Goal: Navigation & Orientation: Find specific page/section

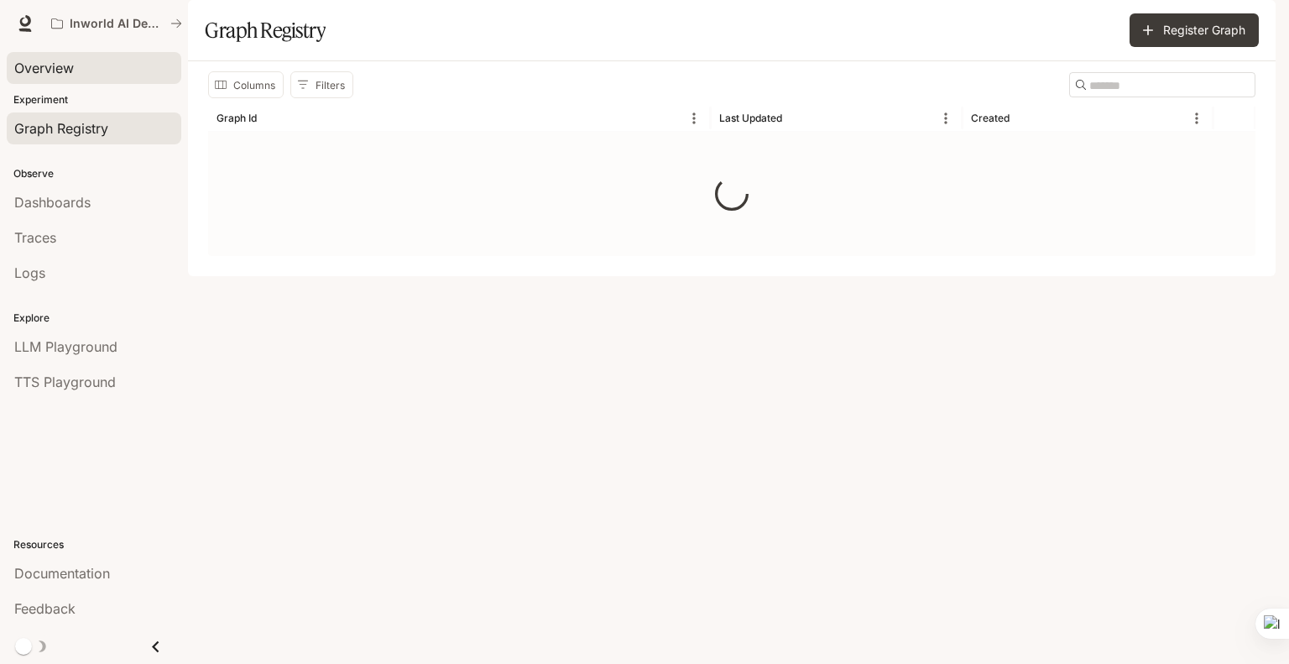
click at [84, 70] on div "Overview" at bounding box center [94, 68] width 160 height 20
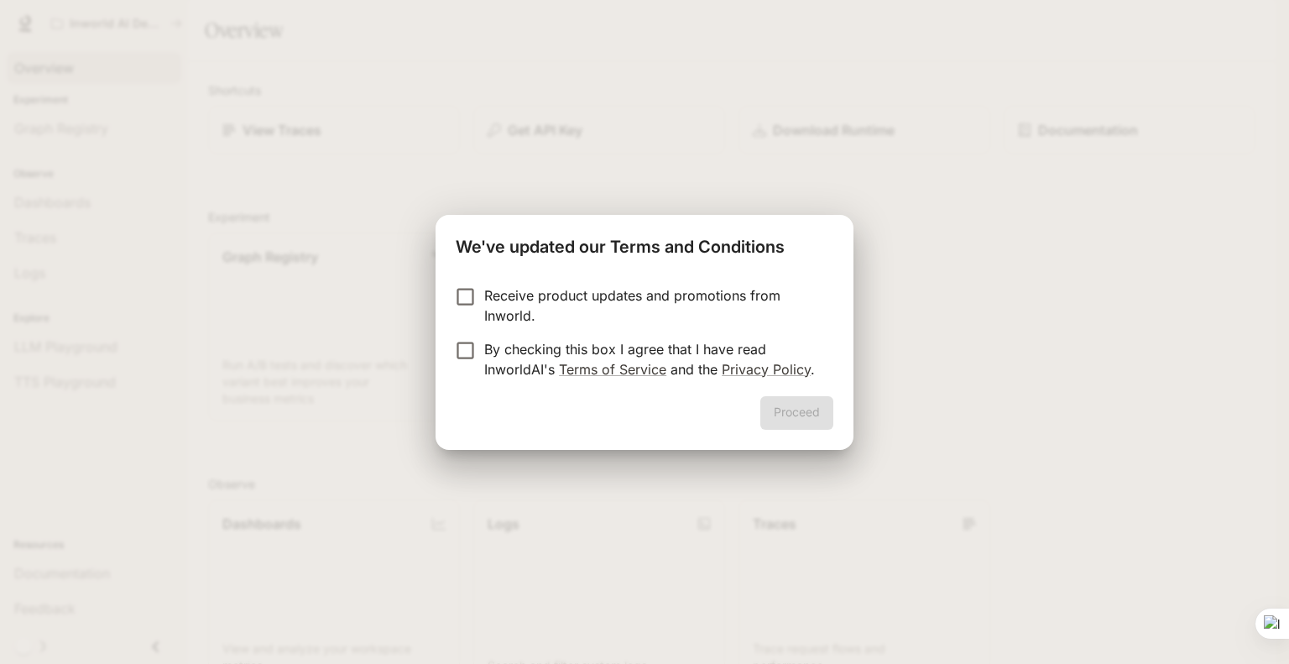
click at [493, 308] on p "Receive product updates and promotions from Inworld." at bounding box center [652, 305] width 336 height 40
click at [484, 353] on p "By checking this box I agree that I have read InworldAI's Terms of Service and …" at bounding box center [652, 359] width 336 height 40
click at [806, 416] on button "Proceed" at bounding box center [797, 413] width 73 height 34
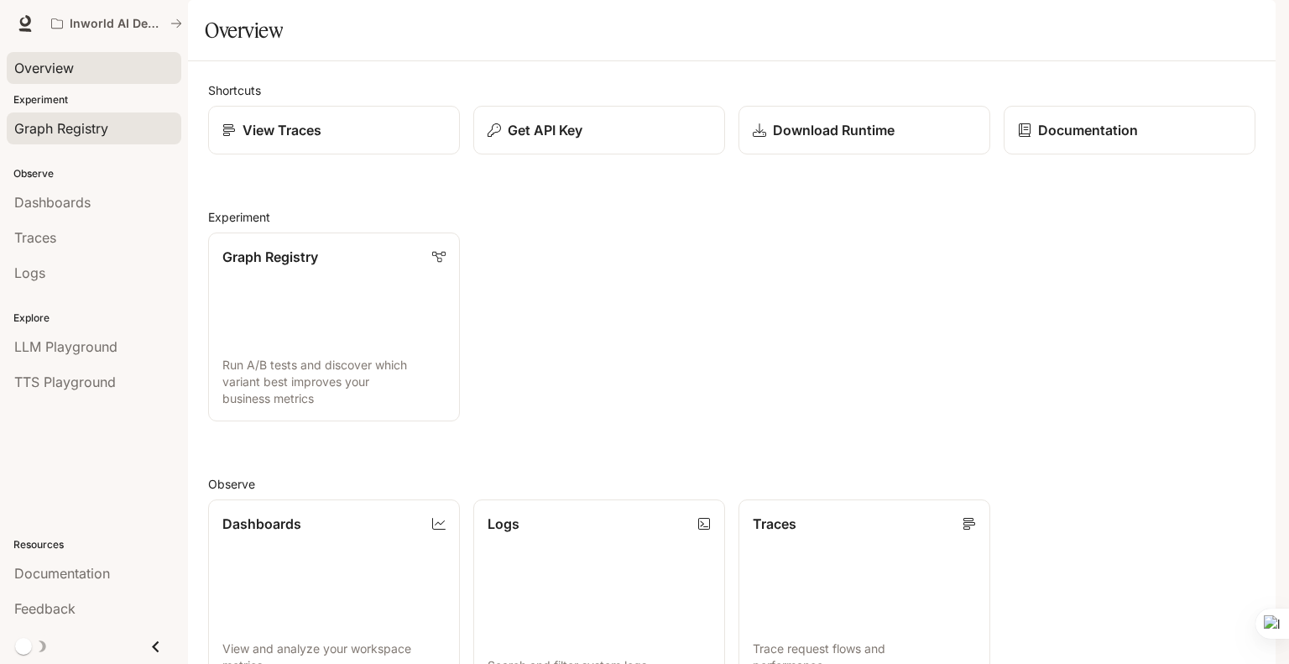
click at [94, 135] on span "Graph Registry" at bounding box center [61, 128] width 94 height 20
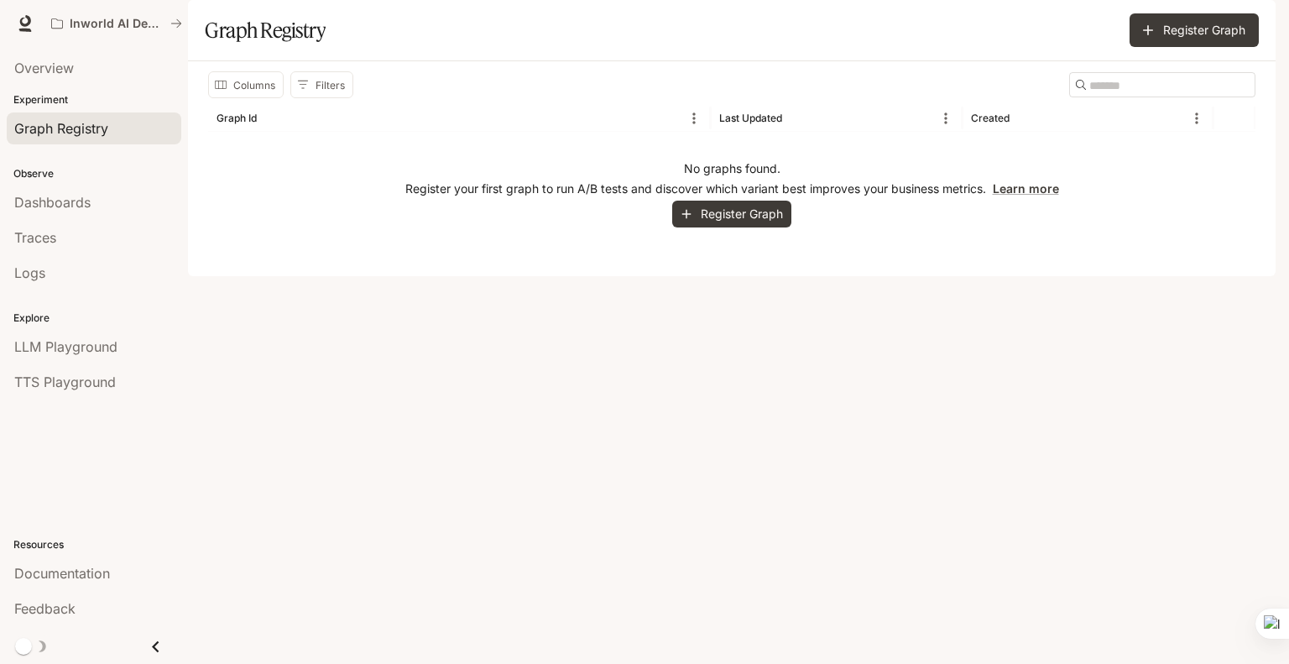
click at [67, 220] on li "Traces" at bounding box center [94, 237] width 188 height 35
click at [68, 194] on span "Dashboards" at bounding box center [52, 202] width 76 height 20
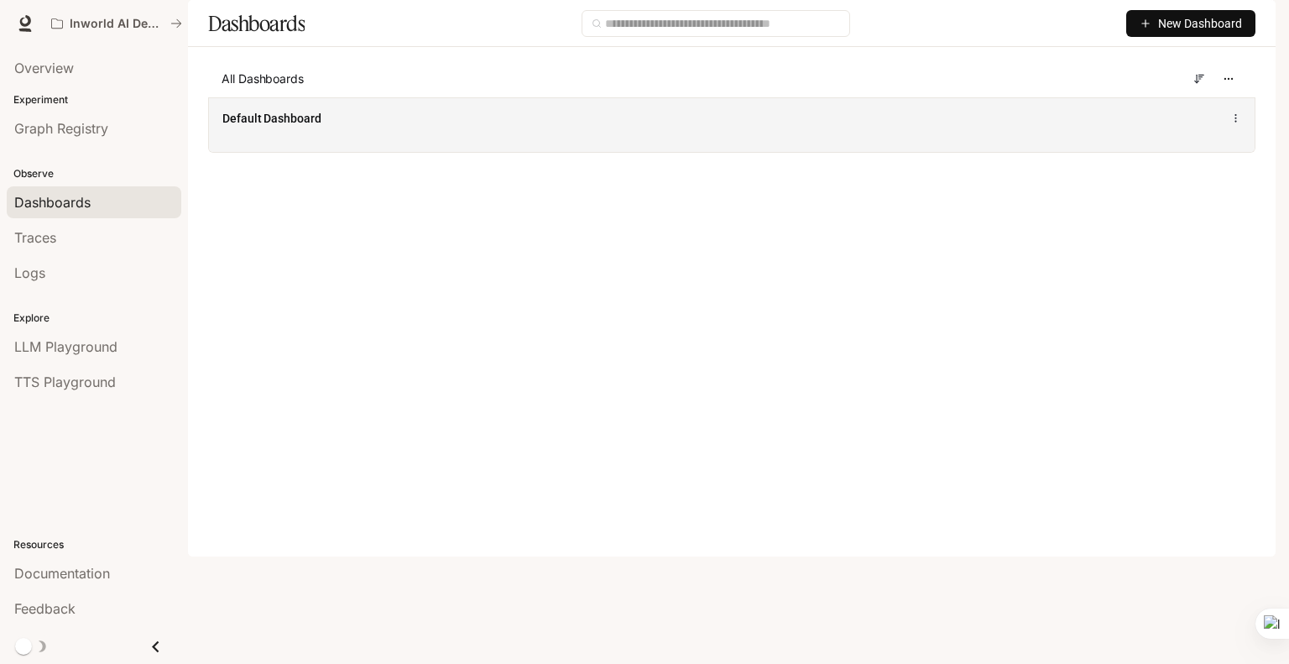
click at [336, 152] on div "Default Dashboard" at bounding box center [732, 124] width 1046 height 55
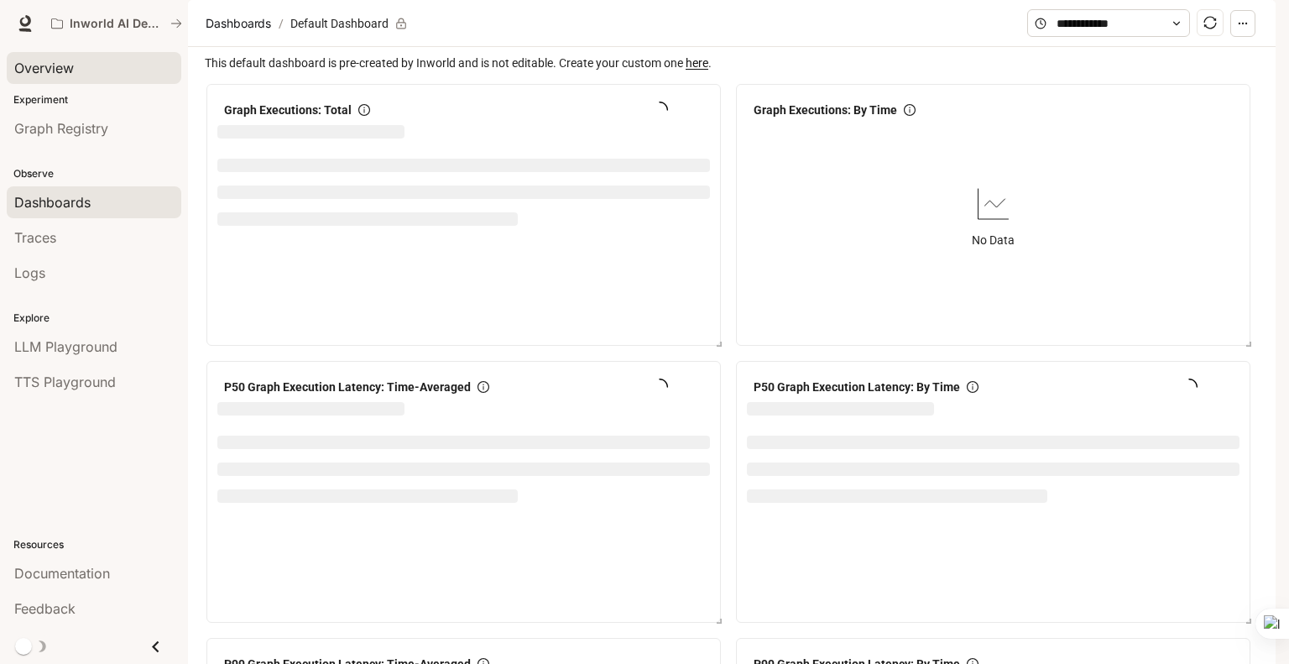
click at [81, 60] on div "Overview" at bounding box center [94, 68] width 160 height 20
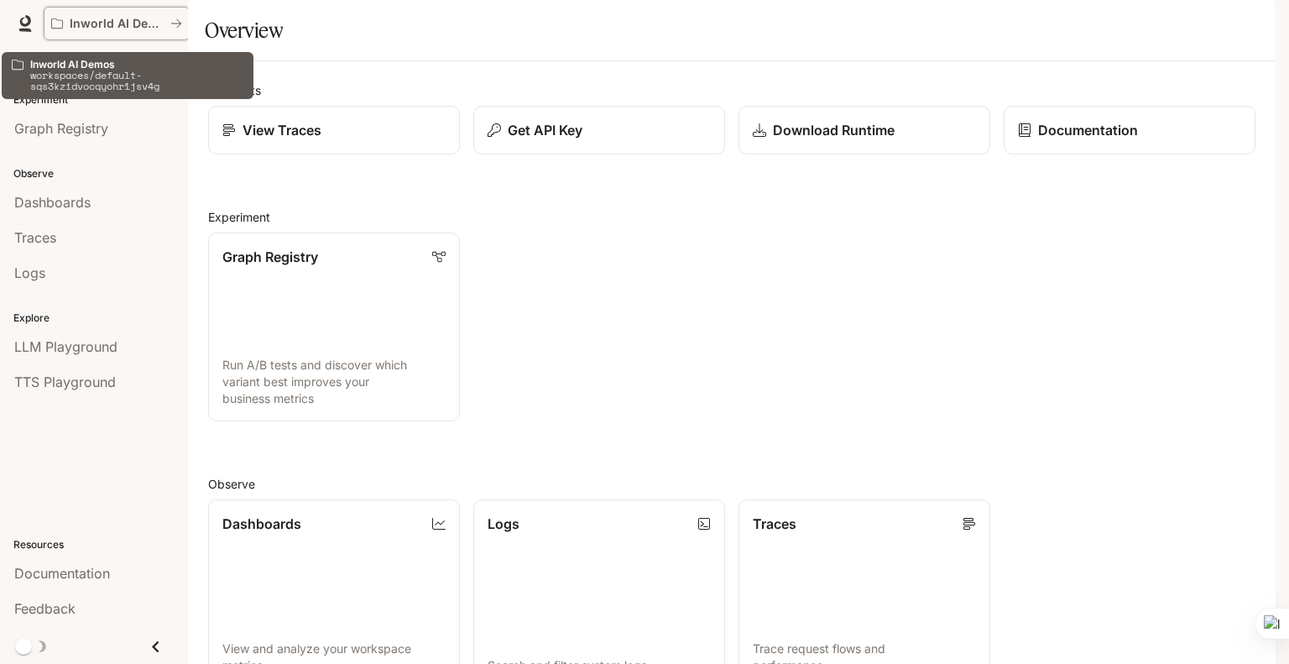
click at [84, 25] on p "Inworld AI Demos" at bounding box center [117, 24] width 94 height 14
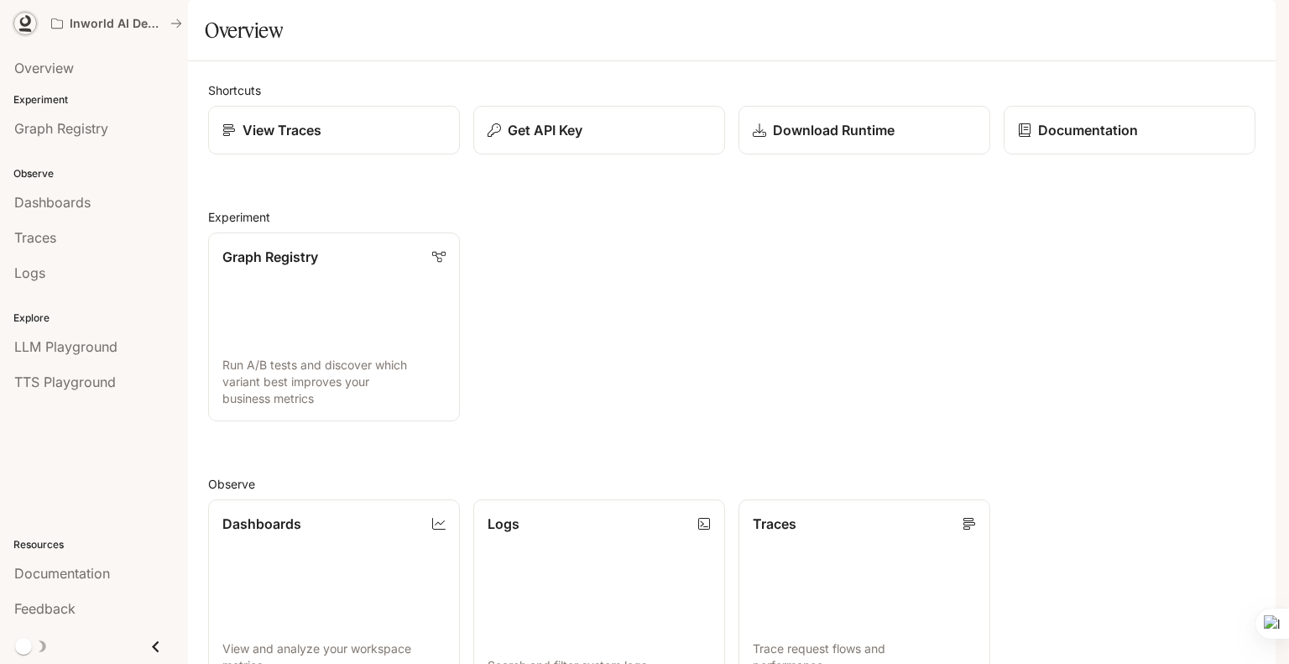
click at [29, 18] on icon at bounding box center [25, 21] width 11 height 12
click at [1247, 15] on div "button" at bounding box center [1253, 24] width 24 height 24
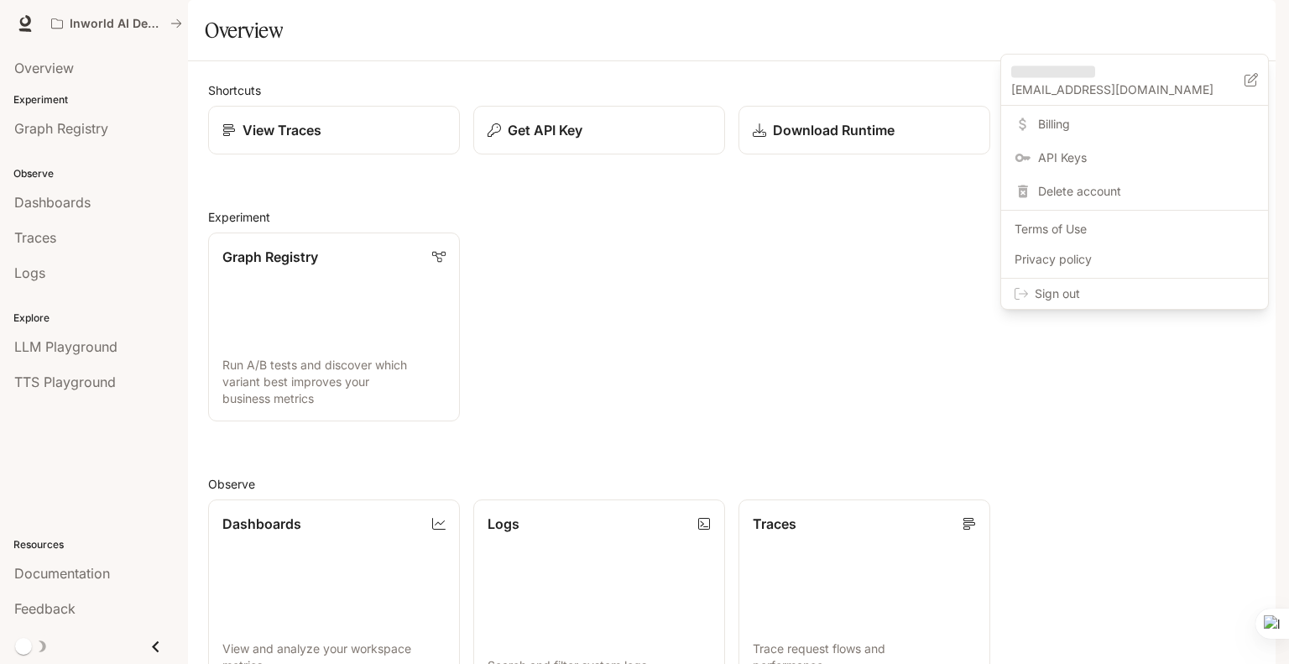
click at [937, 271] on div at bounding box center [644, 332] width 1289 height 664
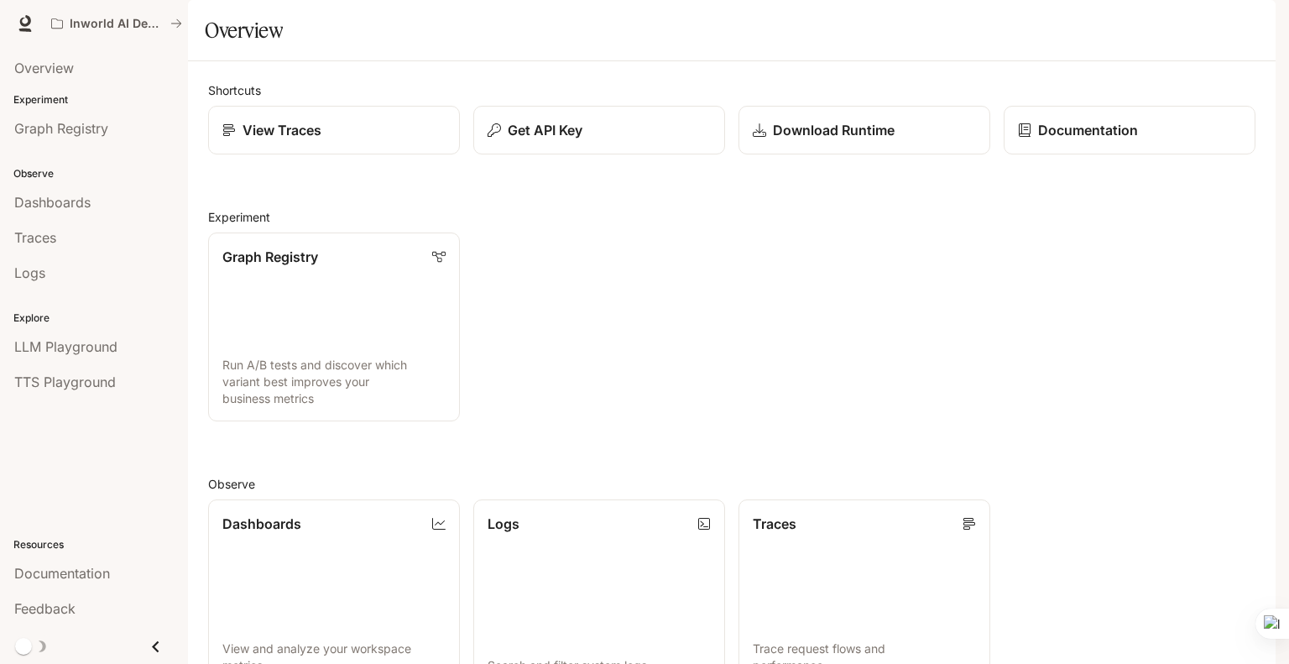
click at [1240, 33] on button "button" at bounding box center [1253, 24] width 34 height 34
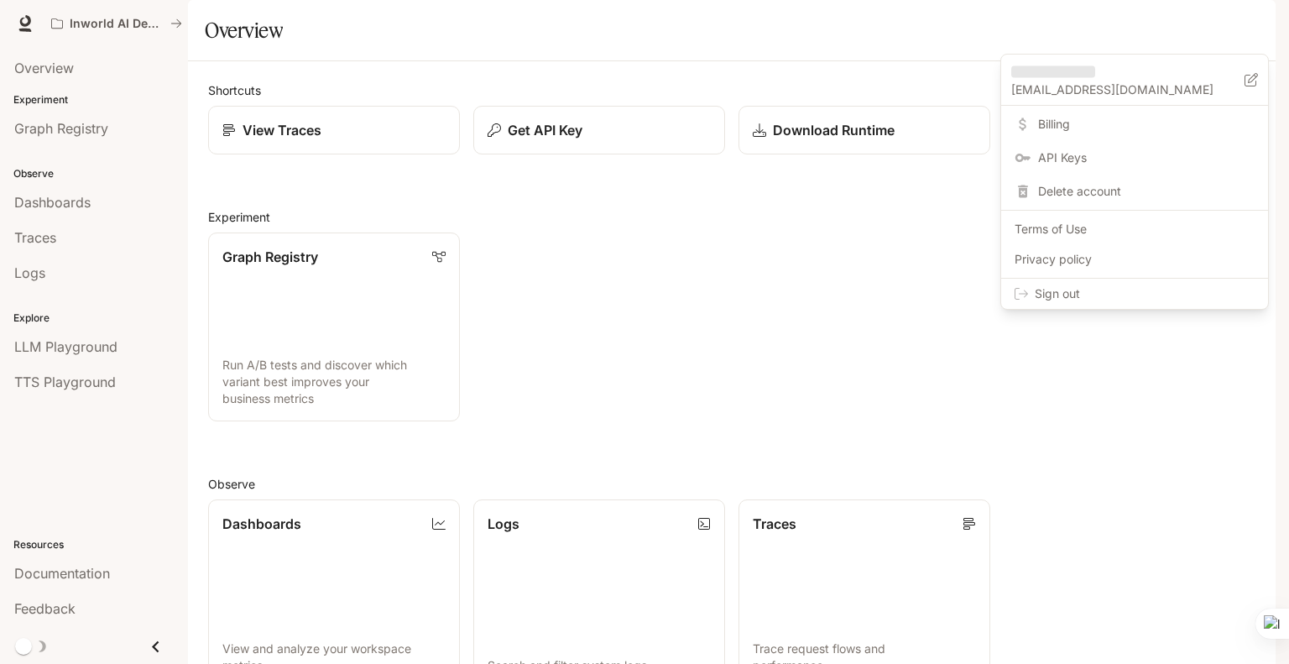
click at [1049, 291] on span "Sign out" at bounding box center [1145, 293] width 220 height 17
